Goal: Information Seeking & Learning: Learn about a topic

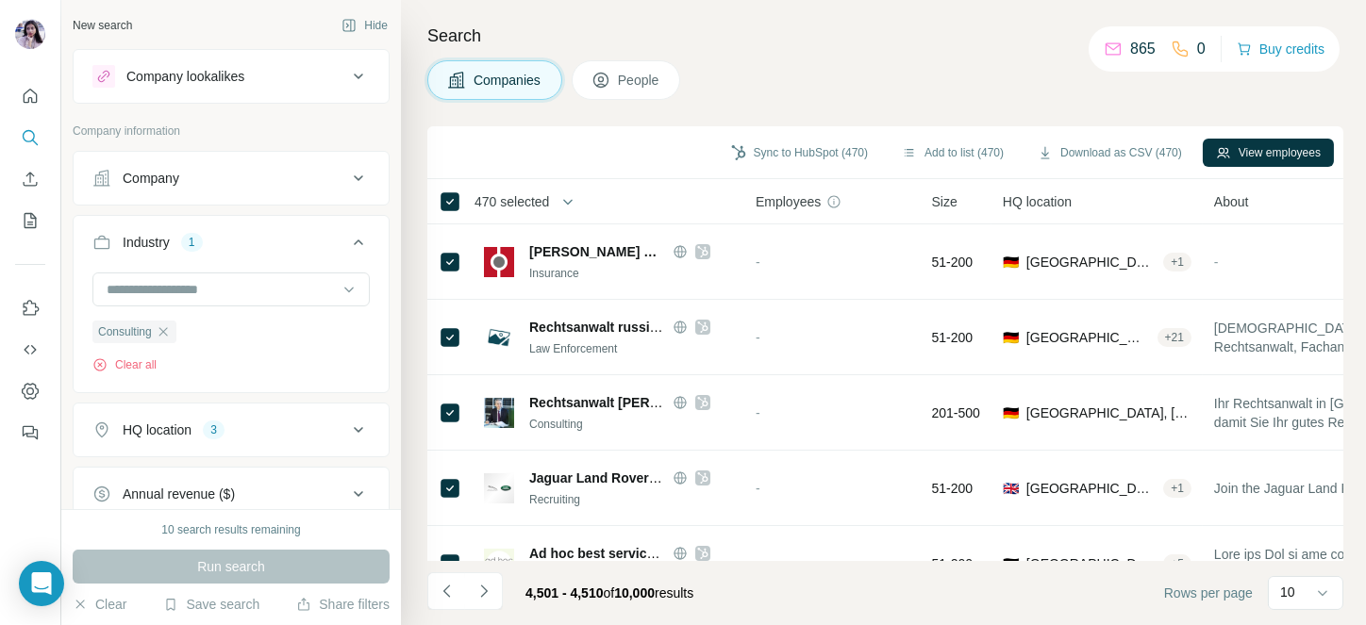
scroll to position [377, 0]
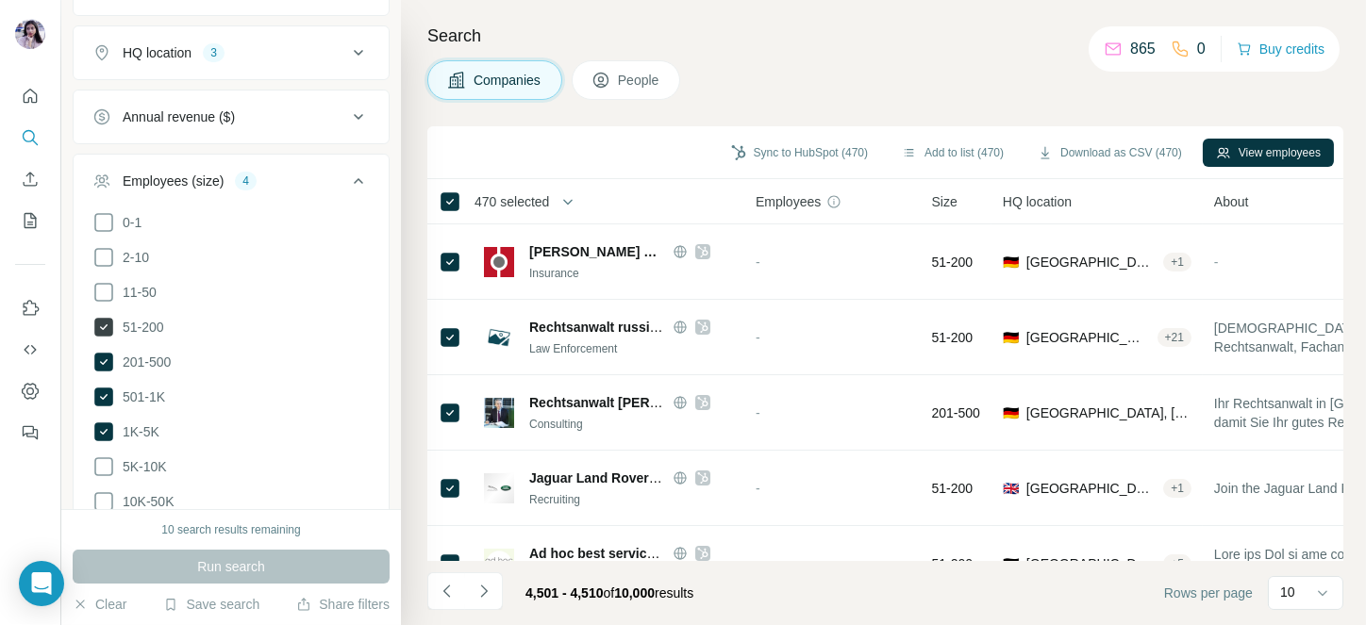
click at [146, 320] on span "51-200" at bounding box center [139, 327] width 49 height 19
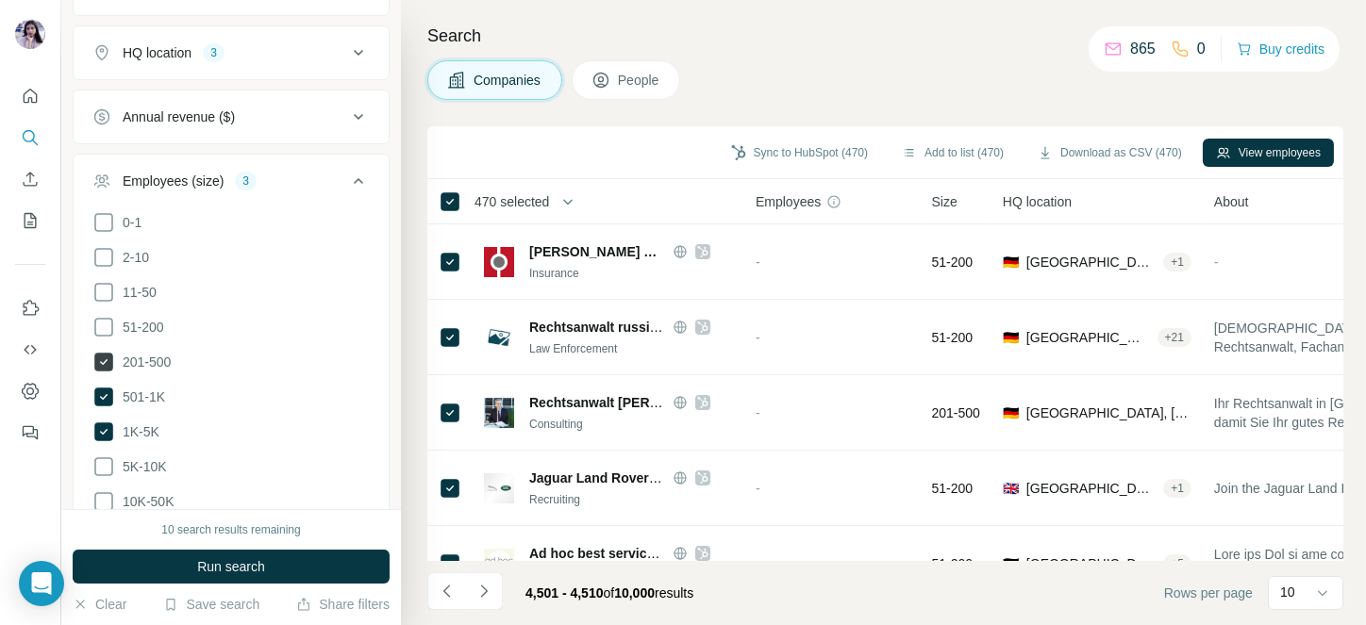
click at [146, 356] on span "201-500" at bounding box center [143, 362] width 56 height 19
click at [141, 460] on span "5K-10K" at bounding box center [141, 466] width 52 height 19
click at [141, 457] on span "5K-10K" at bounding box center [141, 466] width 52 height 19
drag, startPoint x: 144, startPoint y: 498, endPoint x: 149, endPoint y: 422, distance: 76.5
click at [149, 422] on ul "0-1 2-10 11-50 [PHONE_NUMBER] 501-1K 1K-5K 5K-10K 10K-50K 50K-100K 100K-500K 50…" at bounding box center [230, 414] width 277 height 407
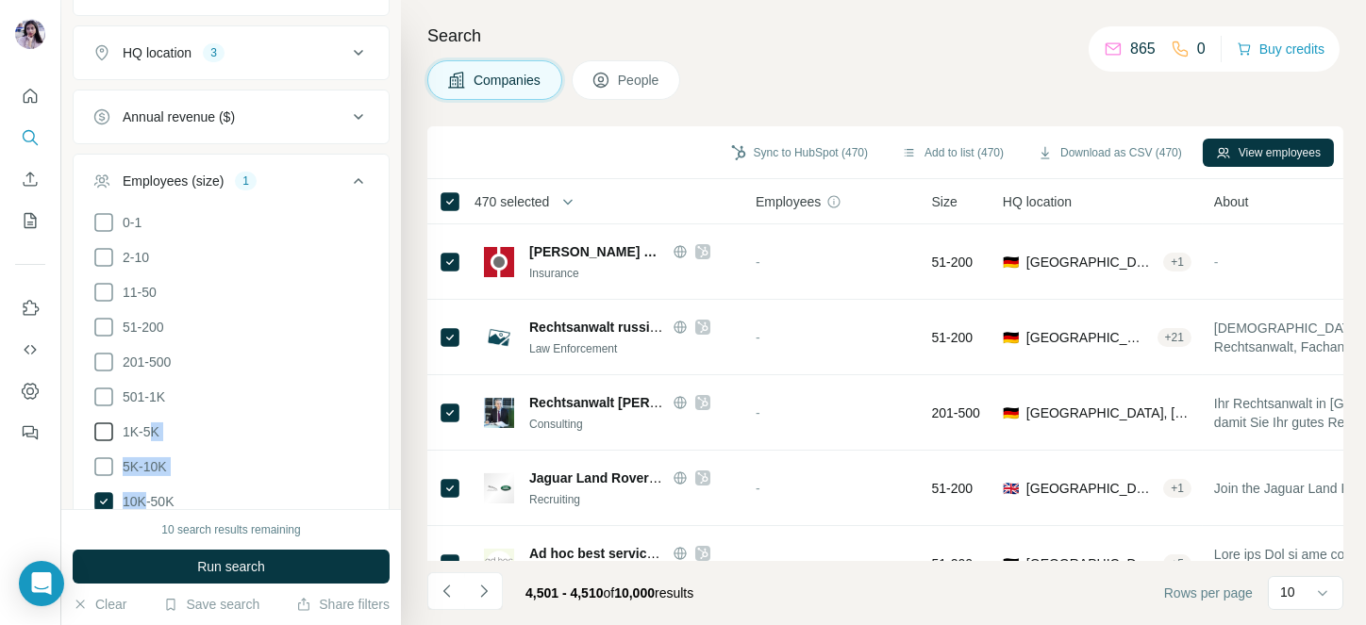
click at [149, 422] on span "1K-5K" at bounding box center [137, 431] width 44 height 19
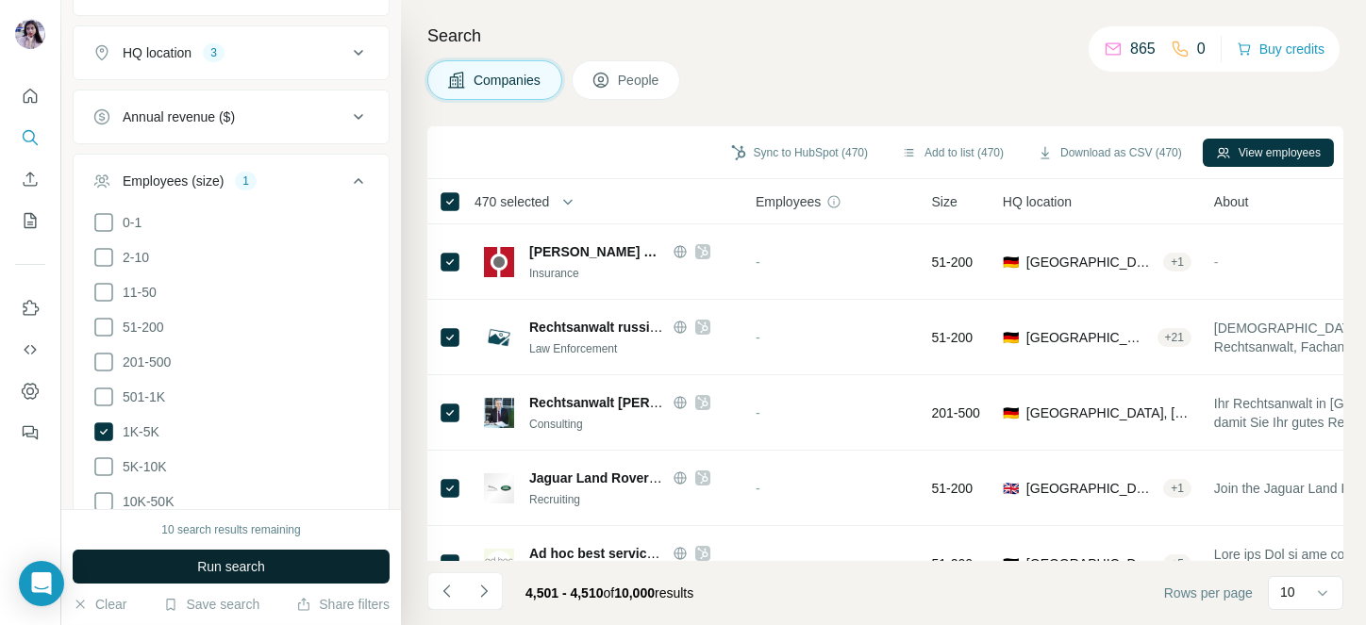
click at [212, 557] on span "Run search" at bounding box center [231, 566] width 68 height 19
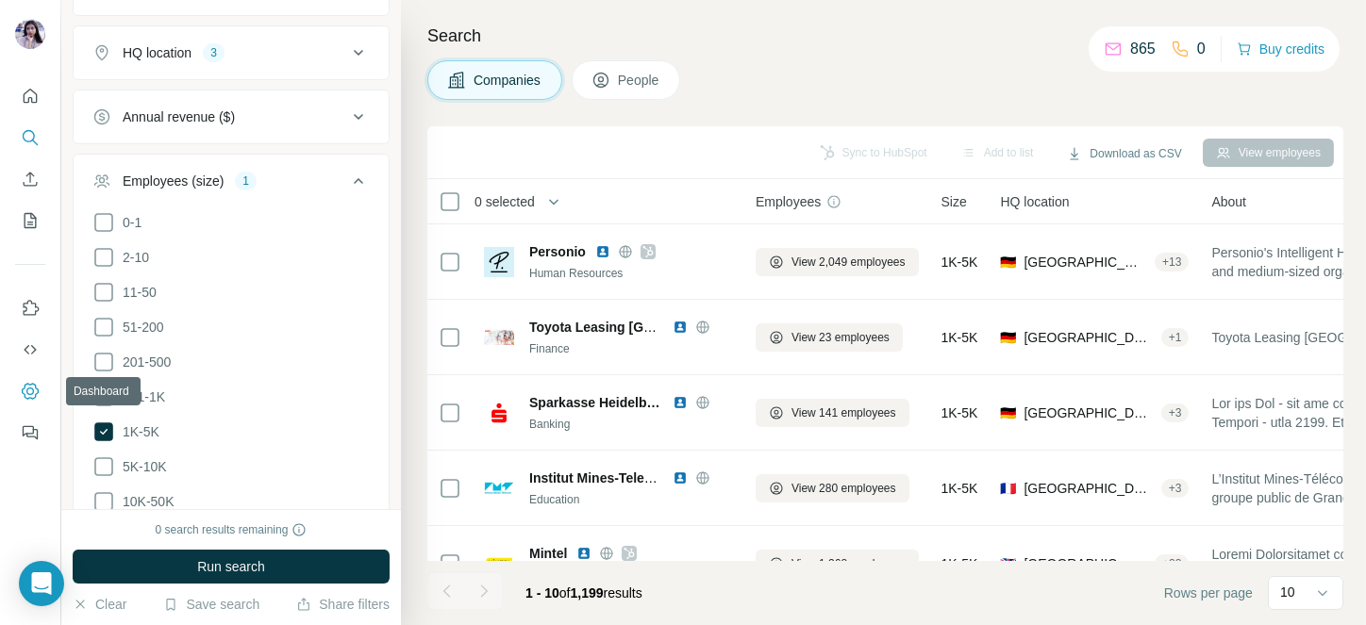
click at [25, 403] on button "Dashboard" at bounding box center [30, 391] width 30 height 34
click at [23, 446] on button "Feedback" at bounding box center [30, 433] width 30 height 34
click at [110, 596] on button "Clear" at bounding box center [100, 604] width 54 height 19
